Goal: Book appointment/travel/reservation

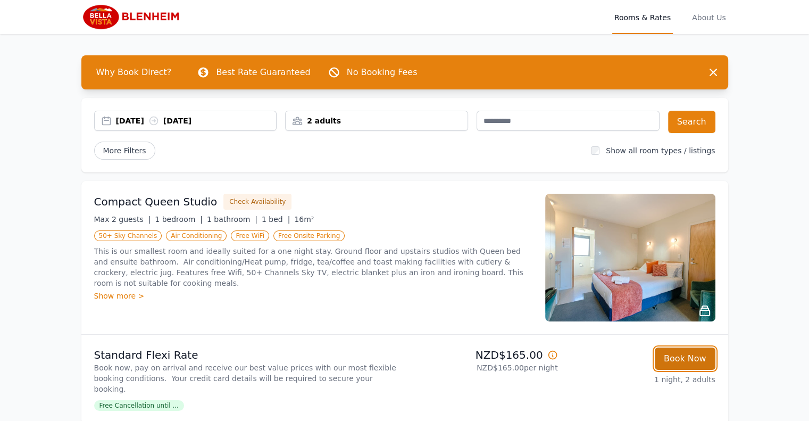
click at [693, 361] on button "Book Now" at bounding box center [684, 358] width 61 height 22
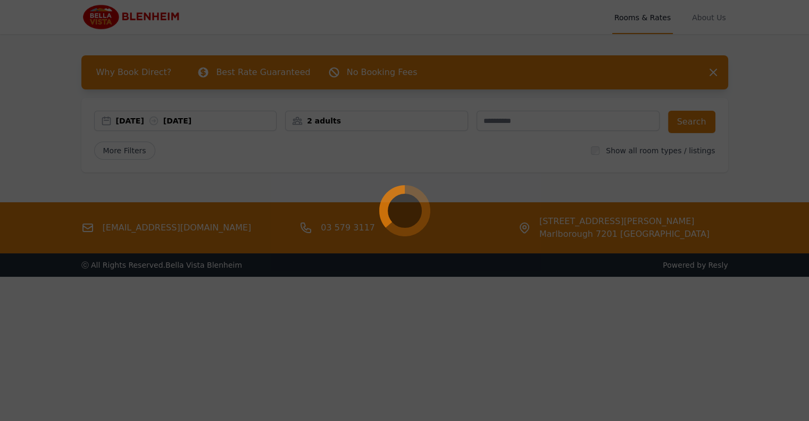
select select "**"
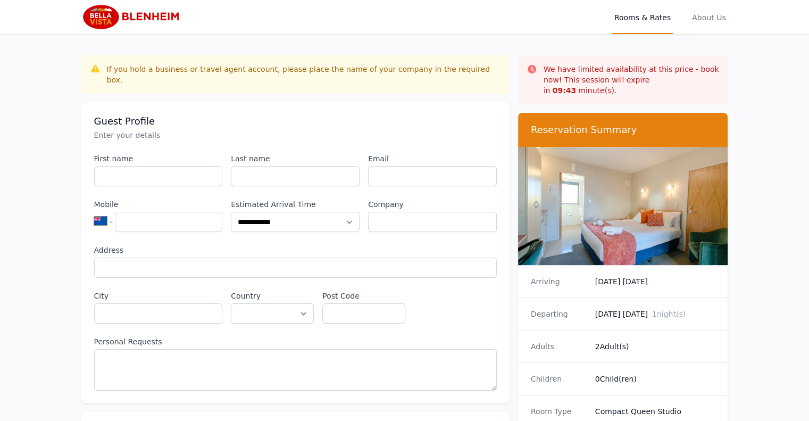
scroll to position [230, 0]
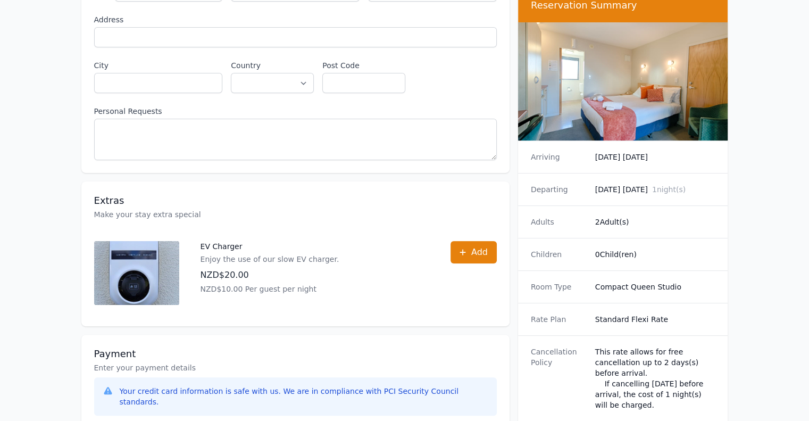
click at [491, 166] on div "**********" at bounding box center [295, 216] width 428 height 783
click at [651, 152] on dd "[DATE] [DATE]" at bounding box center [655, 157] width 120 height 11
drag, startPoint x: 673, startPoint y: 144, endPoint x: 597, endPoint y: 144, distance: 76.6
click at [571, 145] on div "Arriving [DATE] [DATE]" at bounding box center [623, 157] width 210 height 32
click at [645, 152] on dd "[DATE] [DATE]" at bounding box center [655, 157] width 120 height 11
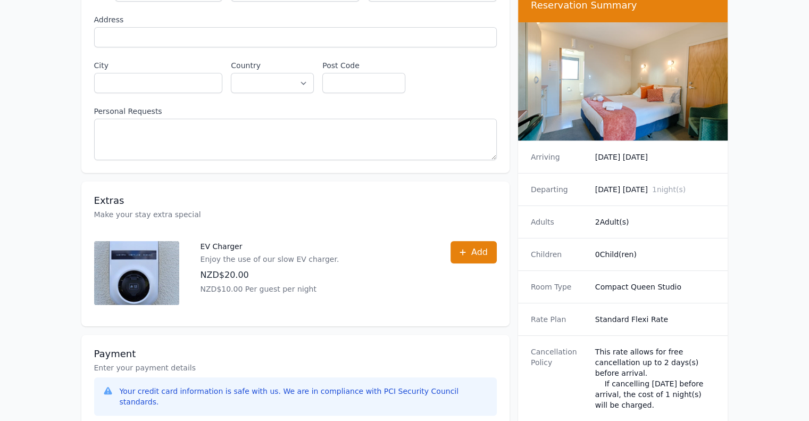
click at [646, 152] on dd "[DATE] [DATE]" at bounding box center [655, 157] width 120 height 11
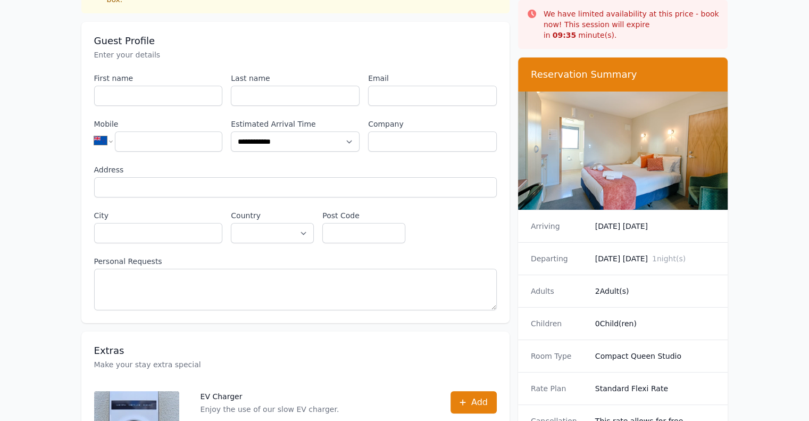
scroll to position [0, 0]
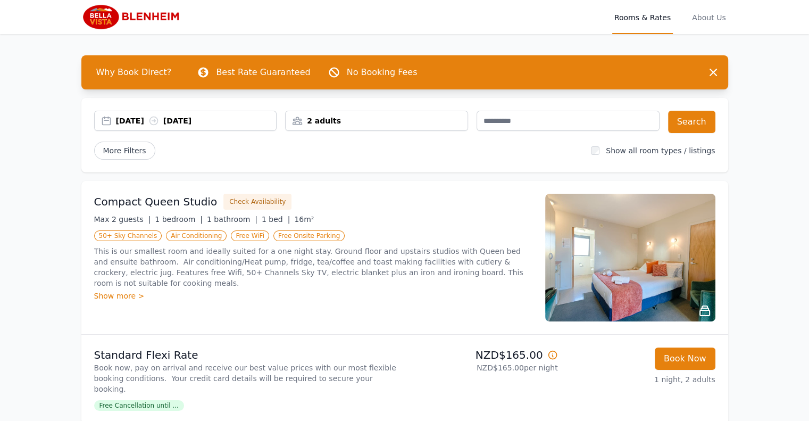
click at [135, 114] on div "[DATE] [DATE]" at bounding box center [185, 121] width 183 height 20
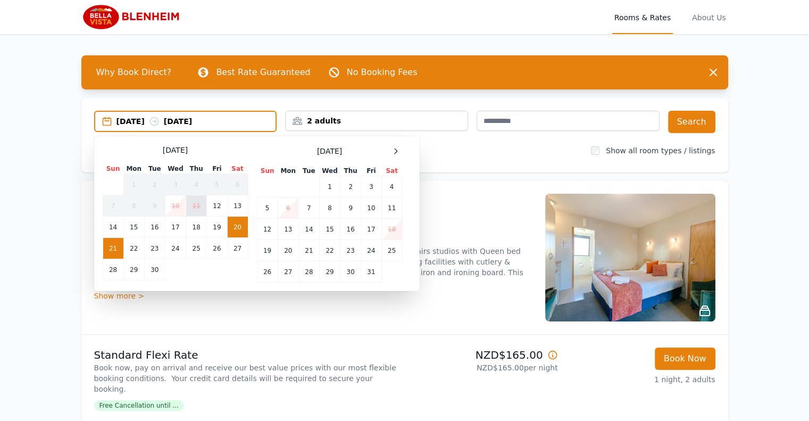
click at [201, 201] on td "11" at bounding box center [196, 205] width 21 height 21
click at [197, 202] on td "11" at bounding box center [196, 205] width 21 height 21
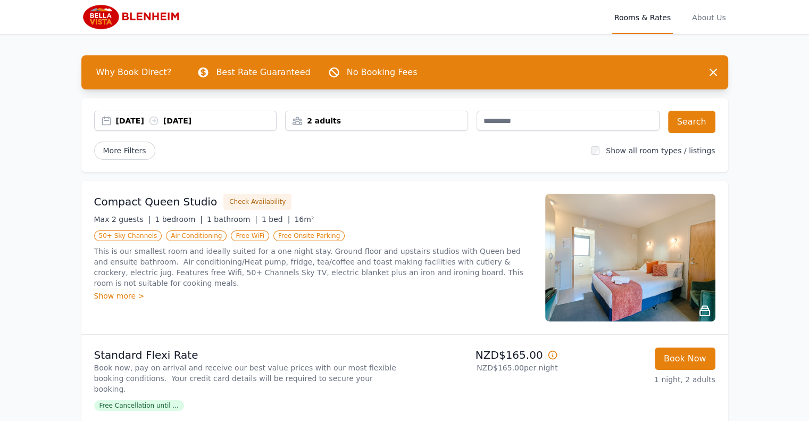
click at [136, 117] on div "[DATE] [DATE]" at bounding box center [196, 120] width 161 height 11
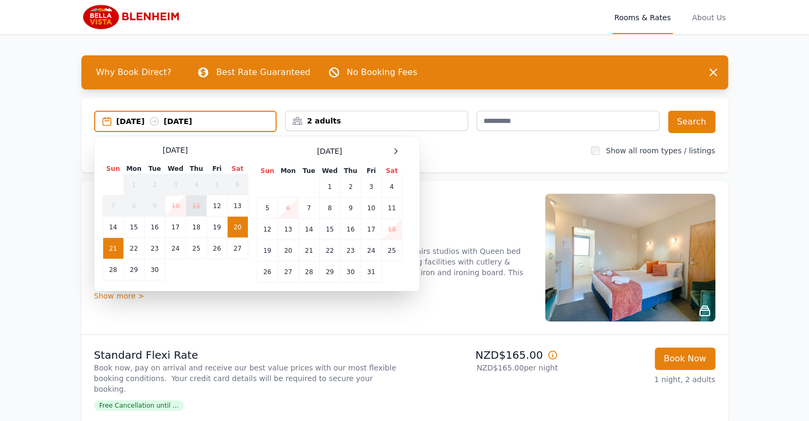
click at [200, 203] on td "11" at bounding box center [196, 205] width 21 height 21
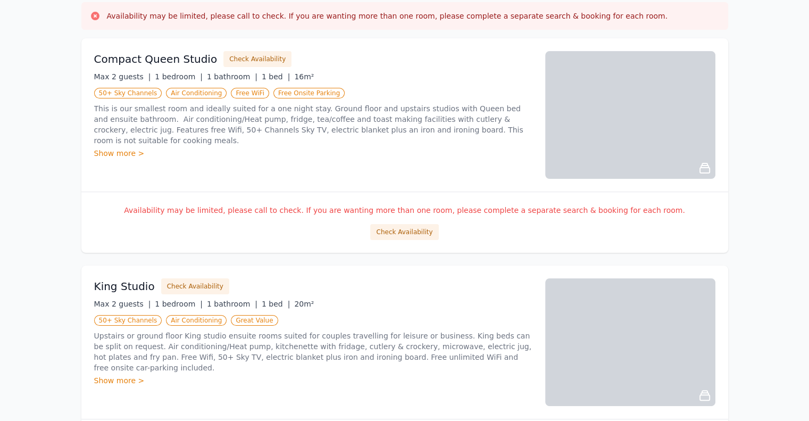
scroll to position [230, 0]
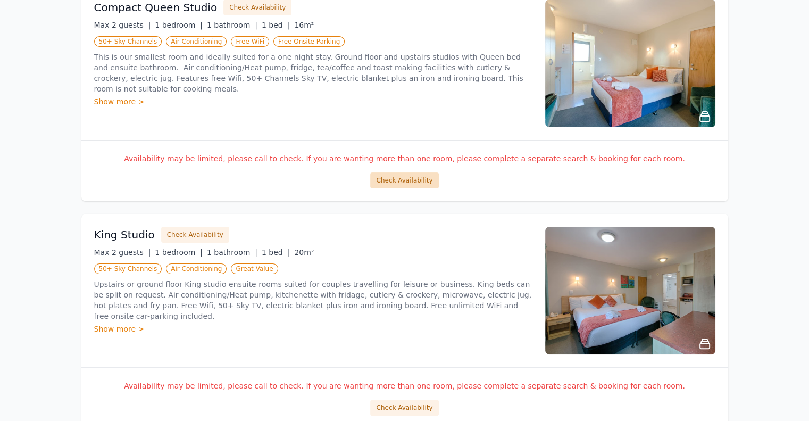
click at [402, 176] on button "Check Availability" at bounding box center [404, 180] width 68 height 16
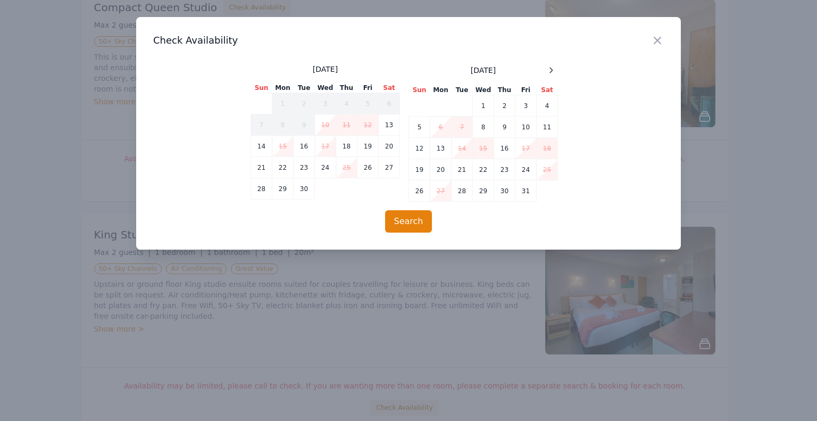
click at [646, 44] on h3 "Check Availability" at bounding box center [408, 40] width 510 height 13
click at [658, 38] on icon "button" at bounding box center [657, 40] width 13 height 13
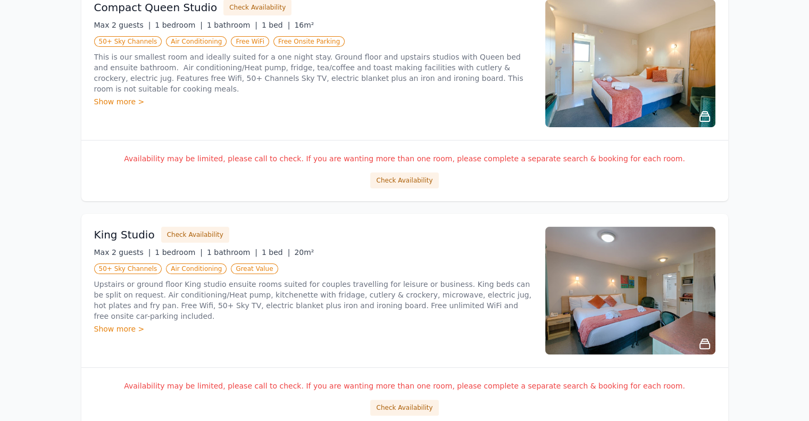
scroll to position [460, 0]
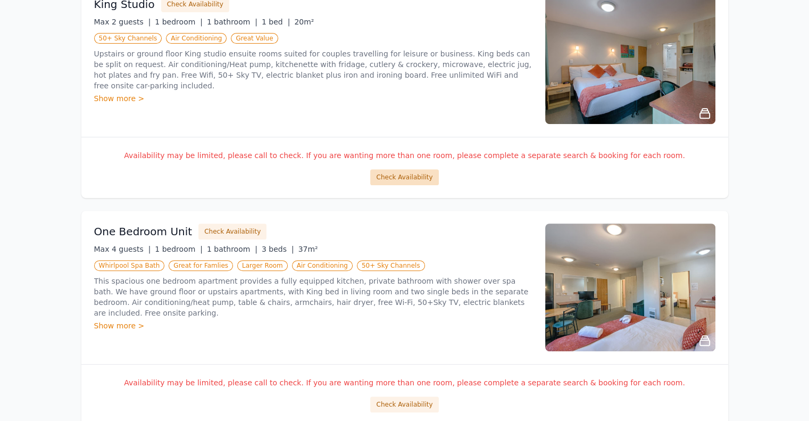
click at [413, 174] on button "Check Availability" at bounding box center [404, 177] width 68 height 16
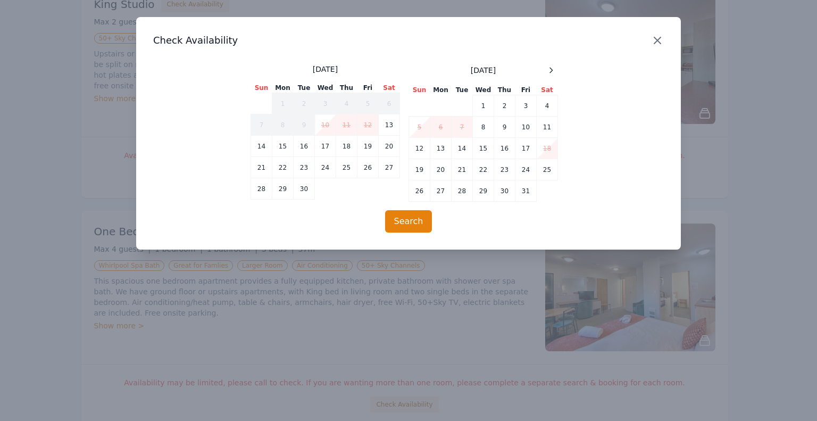
click at [659, 37] on icon "button" at bounding box center [657, 40] width 13 height 13
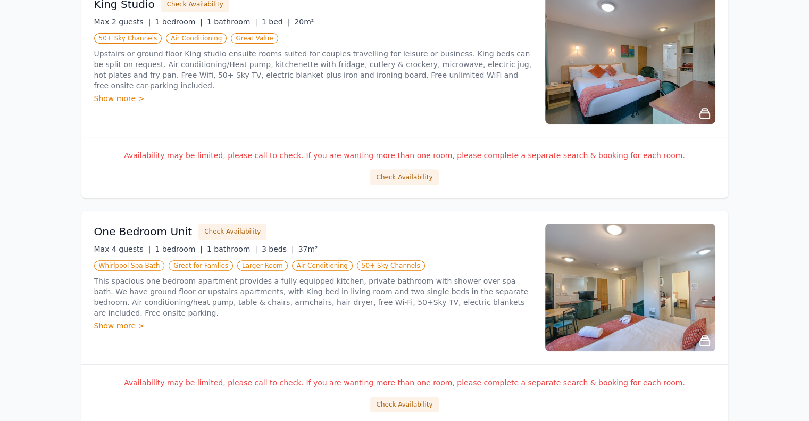
scroll to position [691, 0]
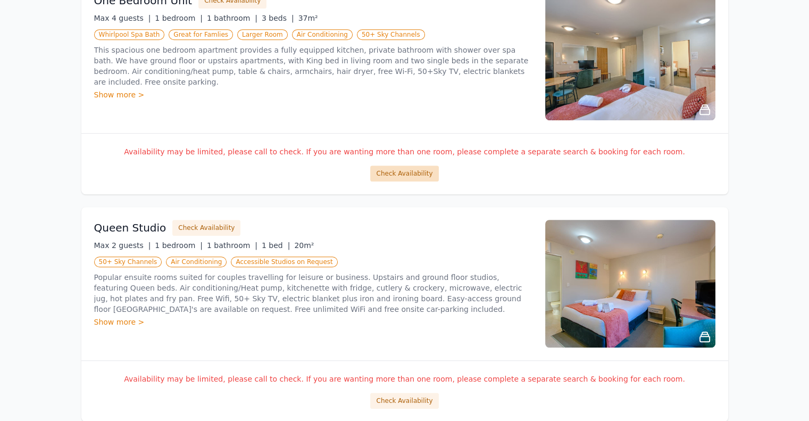
click at [407, 172] on button "Check Availability" at bounding box center [404, 173] width 68 height 16
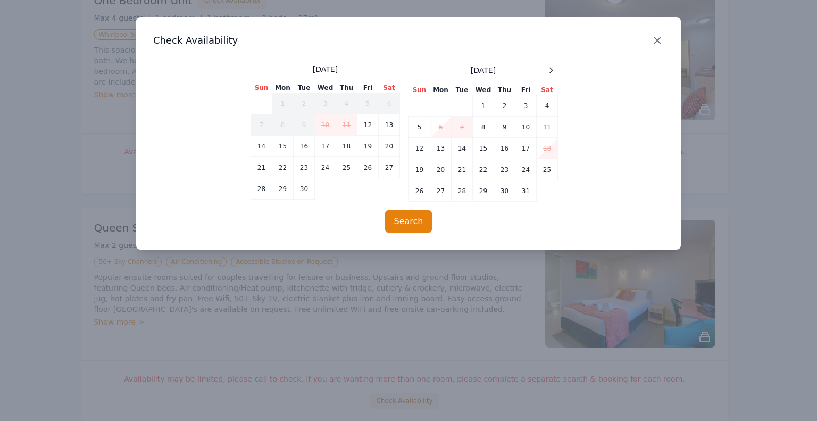
click at [658, 35] on icon "button" at bounding box center [657, 40] width 13 height 13
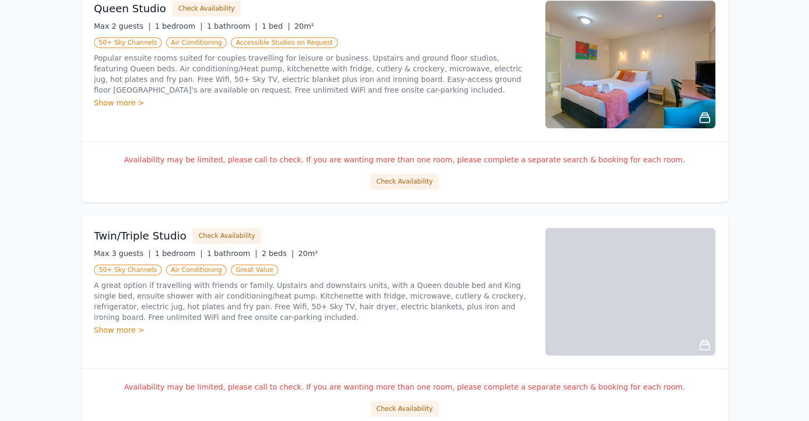
scroll to position [921, 0]
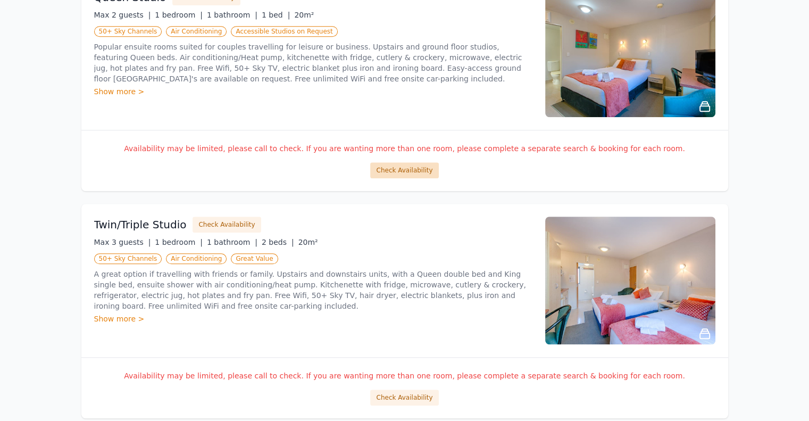
click at [419, 164] on button "Check Availability" at bounding box center [404, 170] width 68 height 16
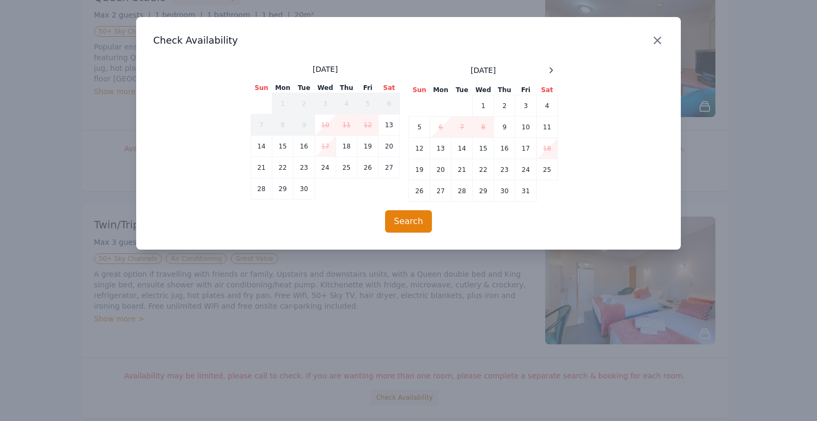
click at [660, 37] on icon "button" at bounding box center [657, 40] width 6 height 6
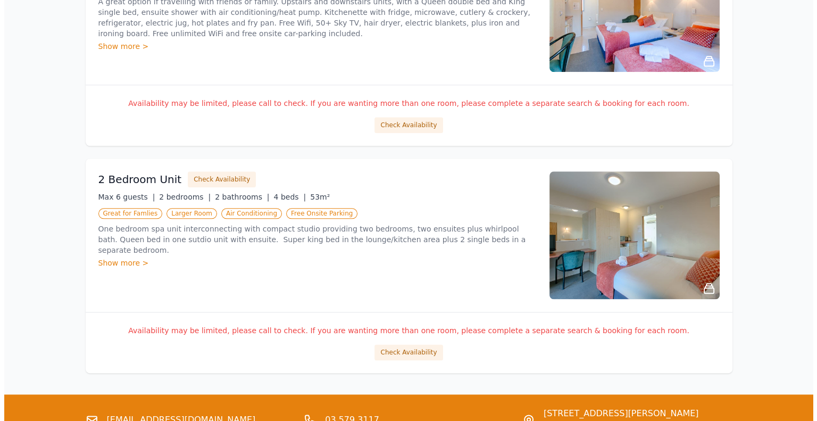
scroll to position [1290, 0]
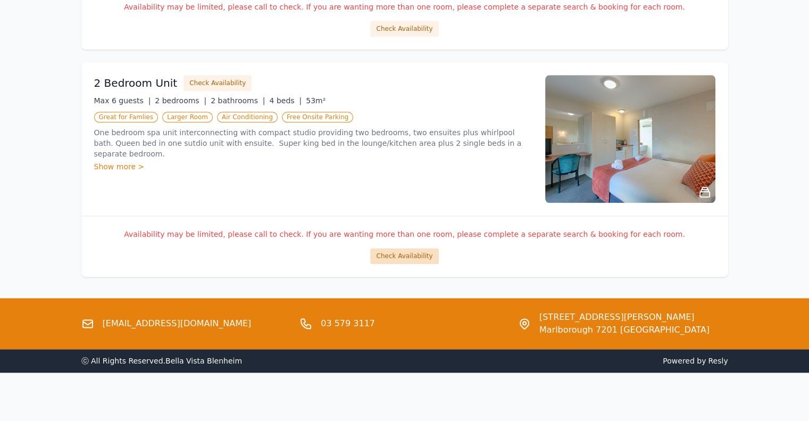
click at [421, 253] on button "Check Availability" at bounding box center [404, 256] width 68 height 16
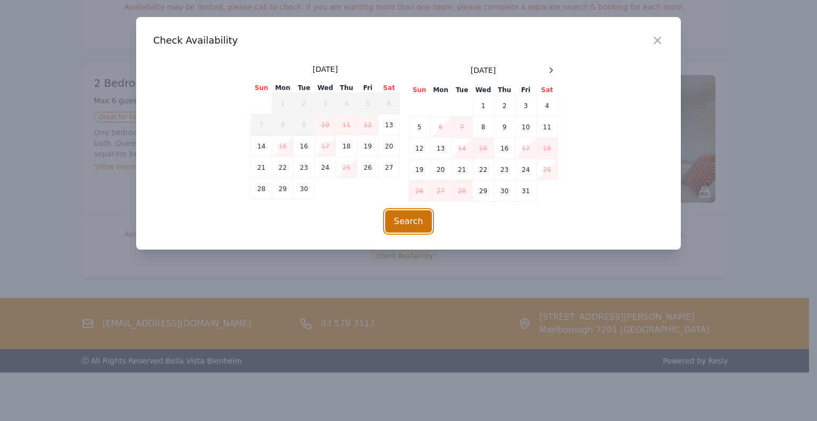
click at [408, 221] on button "Search" at bounding box center [408, 221] width 47 height 22
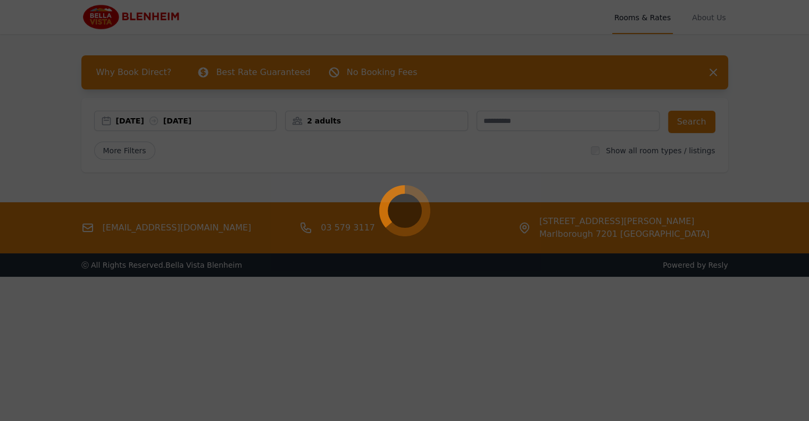
scroll to position [0, 0]
